Goal: Task Accomplishment & Management: Complete application form

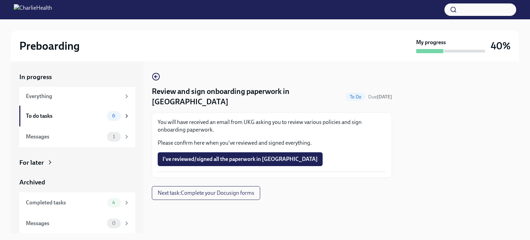
click at [146, 166] on div "In progress Everything To do tasks 6 Messages 1 For later Archived Completed ta…" at bounding box center [265, 147] width 508 height 172
click at [62, 93] on div "Everything" at bounding box center [73, 96] width 95 height 8
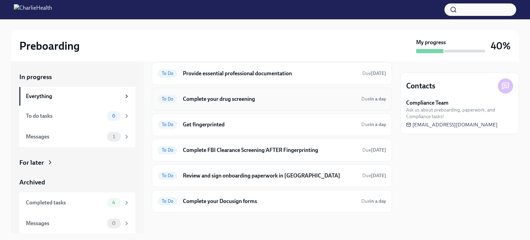
scroll to position [85, 0]
click at [209, 75] on h6 "Provide essential professional documentation" at bounding box center [270, 73] width 174 height 8
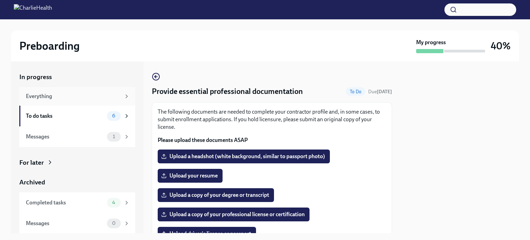
click at [37, 95] on div "Everything" at bounding box center [73, 96] width 95 height 8
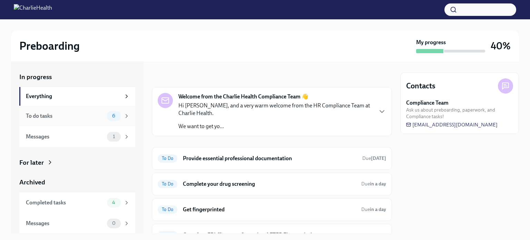
click at [51, 117] on div "To do tasks" at bounding box center [65, 116] width 78 height 8
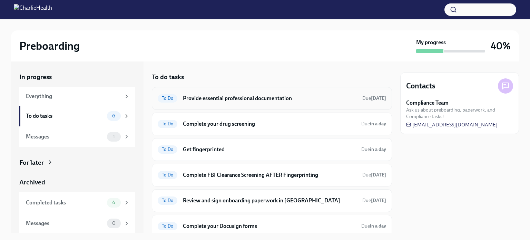
click at [222, 98] on h6 "Provide essential professional documentation" at bounding box center [270, 99] width 174 height 8
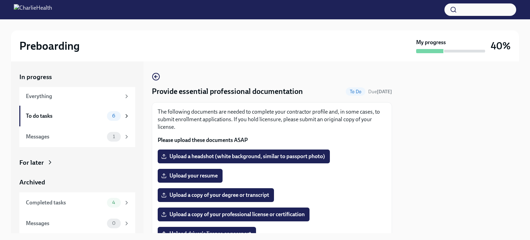
drag, startPoint x: 410, startPoint y: 1, endPoint x: 326, endPoint y: 39, distance: 91.9
click at [326, 39] on div "Preboarding" at bounding box center [216, 46] width 394 height 14
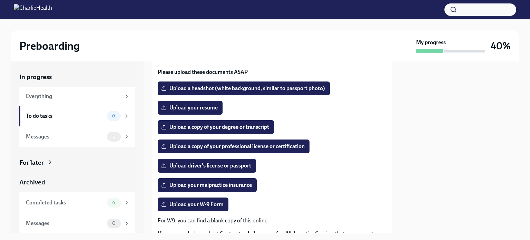
scroll to position [69, 0]
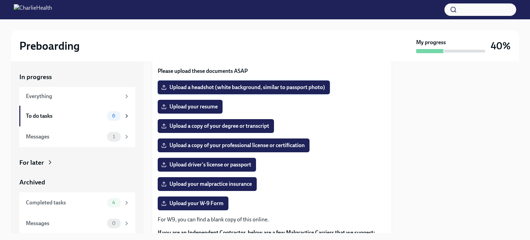
drag, startPoint x: 340, startPoint y: 86, endPoint x: 179, endPoint y: 90, distance: 160.6
click at [179, 90] on div "Upload a headshot (white background, similar to passport photo)" at bounding box center [272, 87] width 228 height 14
click at [83, 117] on div "To do tasks" at bounding box center [65, 116] width 78 height 8
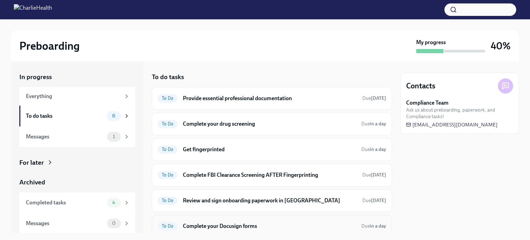
click at [226, 226] on h6 "Complete your Docusign forms" at bounding box center [269, 226] width 173 height 8
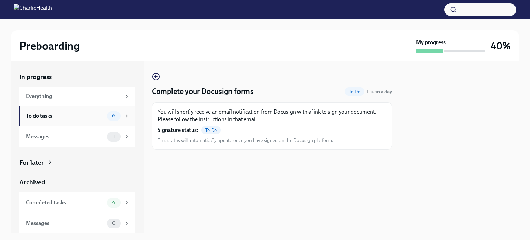
click at [69, 117] on div "To do tasks" at bounding box center [65, 116] width 78 height 8
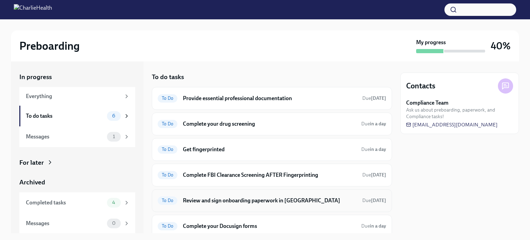
click at [220, 199] on h6 "Review and sign onboarding paperwork in [GEOGRAPHIC_DATA]" at bounding box center [270, 201] width 174 height 8
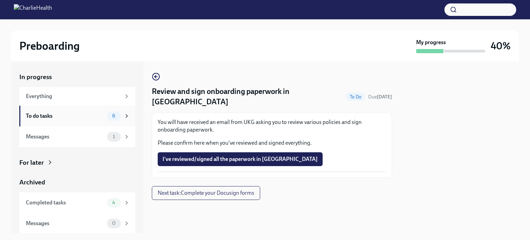
click at [44, 113] on div "To do tasks" at bounding box center [65, 116] width 78 height 8
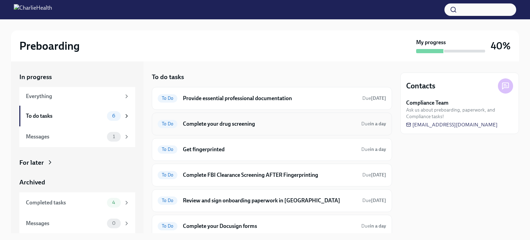
click at [238, 129] on div "To Do Complete your drug screening Due in a day" at bounding box center [272, 124] width 240 height 23
click at [238, 121] on h6 "Complete your drug screening" at bounding box center [269, 124] width 173 height 8
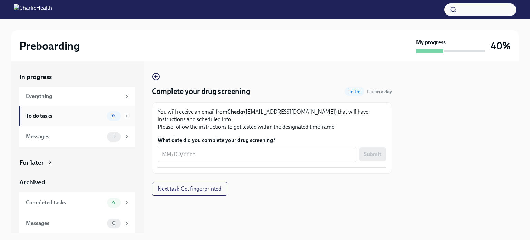
click at [79, 119] on div "To do tasks" at bounding box center [65, 116] width 78 height 8
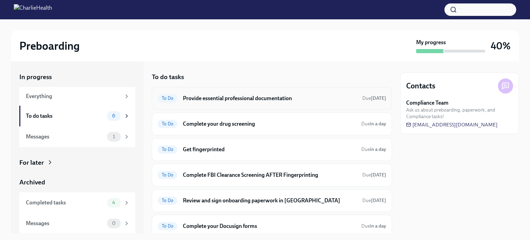
click at [225, 102] on h6 "Provide essential professional documentation" at bounding box center [270, 99] width 174 height 8
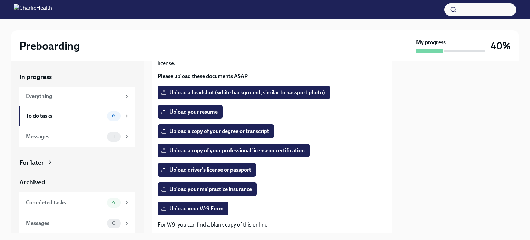
scroll to position [69, 0]
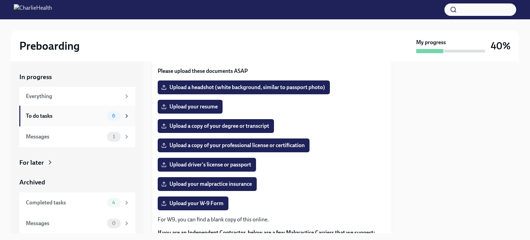
click at [124, 115] on icon at bounding box center [127, 116] width 6 height 6
